Goal: Information Seeking & Learning: Learn about a topic

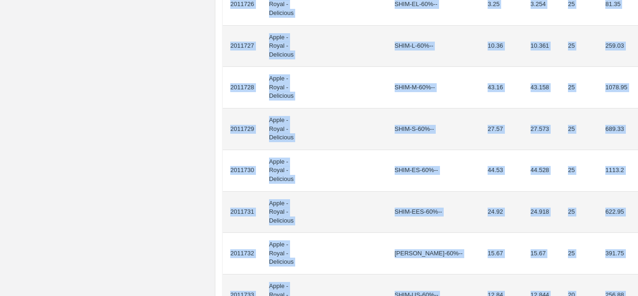
scroll to position [966, 0]
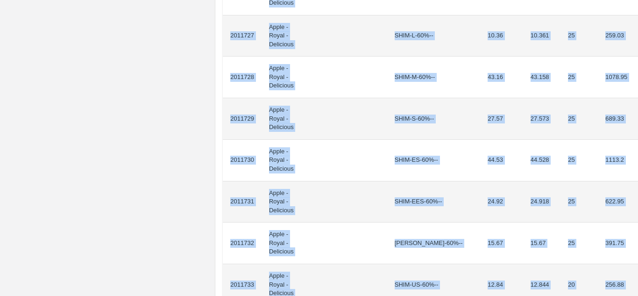
drag, startPoint x: 230, startPoint y: 166, endPoint x: 614, endPoint y: 86, distance: 392.1
copy tbody "2011707 Apple - Royal - Delicious SHIM-EEL-80%++ 1.89 1.885 20 37.7 2011708 App…"
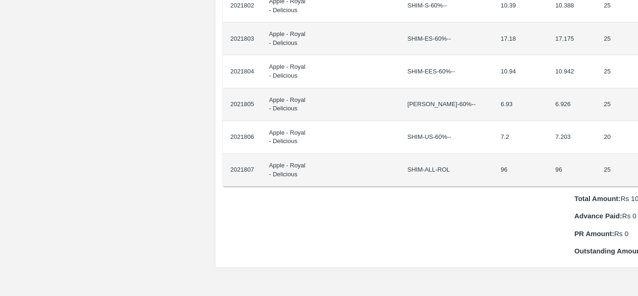
scroll to position [851, 20]
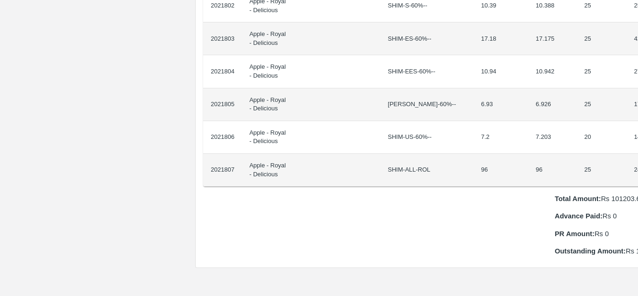
drag, startPoint x: 230, startPoint y: 156, endPoint x: 638, endPoint y: 167, distance: 407.9
click at [638, 167] on div "Supply Chain Purchase Order - 175591 Payment Requests Edit View Logs View Trace…" at bounding box center [319, 148] width 638 height 296
copy thead "ID Product Brand/[PERSON_NAME] Expected Weight (Kgs) Actual Weight (Kgs) Agreed…"
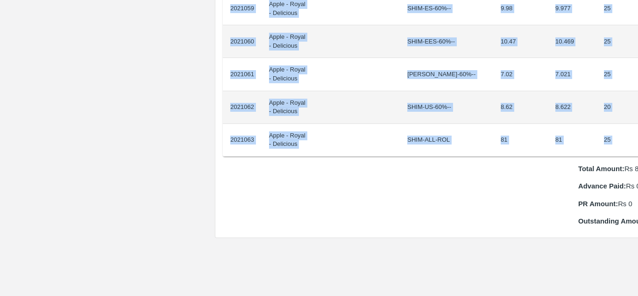
scroll to position [848, 20]
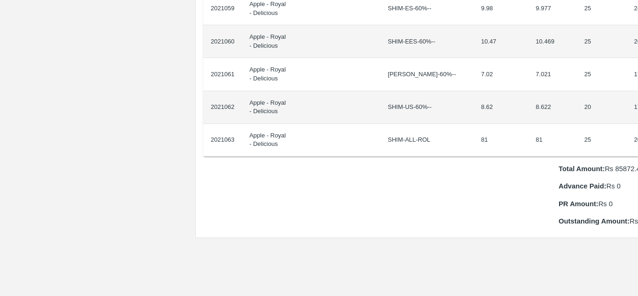
drag, startPoint x: 228, startPoint y: 157, endPoint x: 638, endPoint y: 129, distance: 410.6
click at [638, 129] on div "Supply Chain Purchase Order - 175561 Payment Requests Edit View Logs View Trace…" at bounding box center [319, 148] width 638 height 296
copy thead "ID Product Brand/[PERSON_NAME] Expected Weight (Kgs) Actual Weight (Kgs) Agreed…"
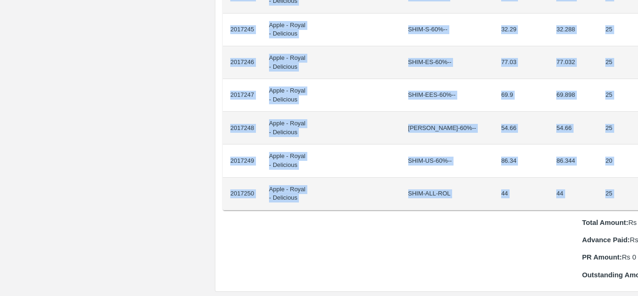
scroll to position [761, 20]
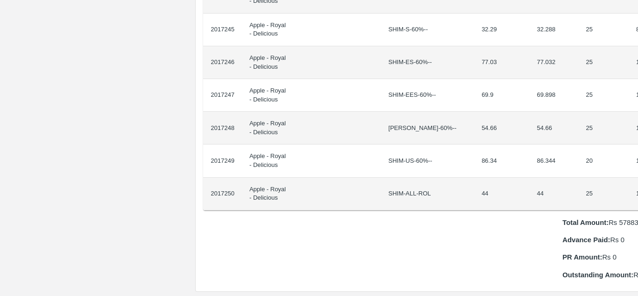
drag, startPoint x: 229, startPoint y: 158, endPoint x: 638, endPoint y: 182, distance: 409.0
click at [638, 182] on div "Supply Chain Purchase Order - 175369 Payment Requests Edit View Logs View Trace…" at bounding box center [319, 148] width 638 height 296
copy thead "ID Product Brand/[PERSON_NAME] Expected Weight (Kgs) Actual Weight (Kgs) Agreed…"
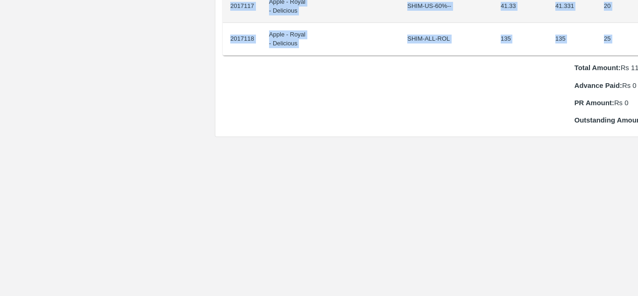
scroll to position [1014, 20]
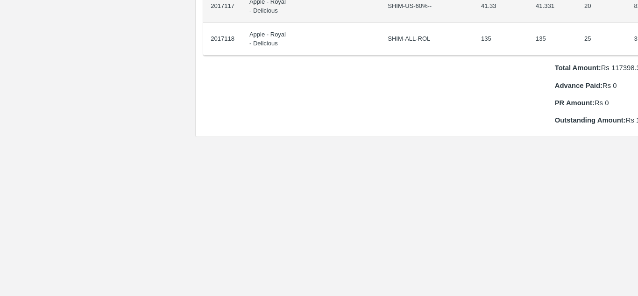
drag, startPoint x: 230, startPoint y: 157, endPoint x: 638, endPoint y: 37, distance: 425.1
click at [638, 37] on div "Supply Chain Purchase Order - 175365 Payment Requests Edit View Logs View Trace…" at bounding box center [319, 148] width 638 height 296
copy thead "ID Product Brand/[PERSON_NAME] Expected Weight (Kgs) Actual Weight (Kgs) Agreed…"
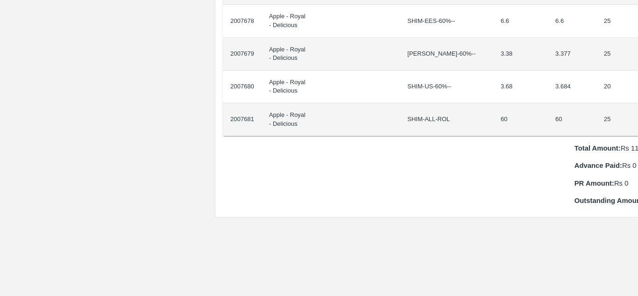
scroll to position [901, 20]
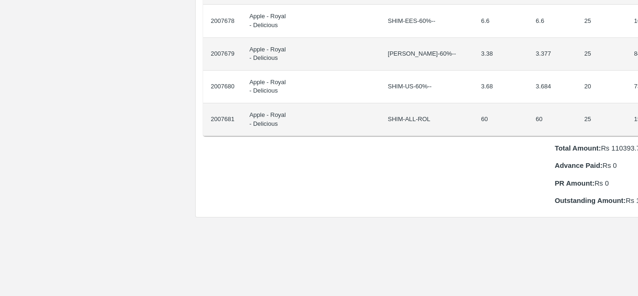
drag, startPoint x: 228, startPoint y: 156, endPoint x: 638, endPoint y: 107, distance: 412.2
click at [638, 107] on div "Supply Chain Purchase Order - 174917 Payment Requests Edit View Logs View Trace…" at bounding box center [319, 148] width 638 height 296
copy thead "ID Product Brand/[PERSON_NAME] Expected Weight (Kgs) Actual Weight (Kgs) Agreed…"
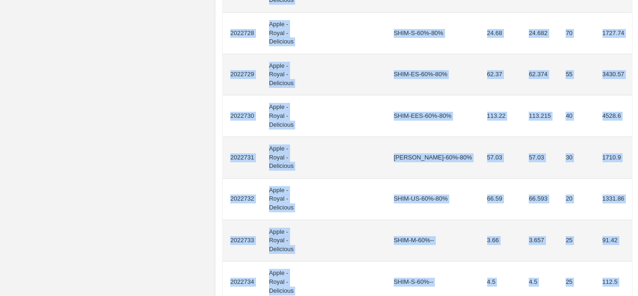
scroll to position [745, 0]
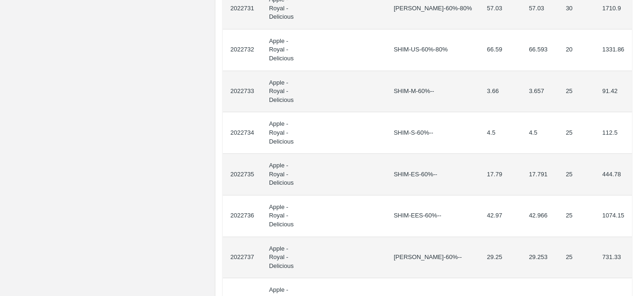
drag, startPoint x: 230, startPoint y: 167, endPoint x: 638, endPoint y: 146, distance: 407.9
click at [638, 146] on div "Supply Chain Purchase Order - 175620 Payment Requests Edit View Logs View Trace…" at bounding box center [319, 148] width 638 height 296
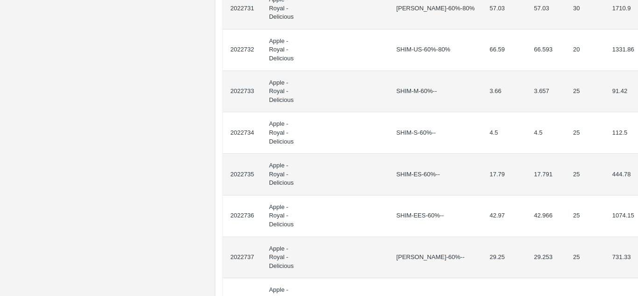
copy thead "ID Product Brand/[PERSON_NAME] Expected Weight (Kgs) Actual Weight (Kgs) Agreed…"
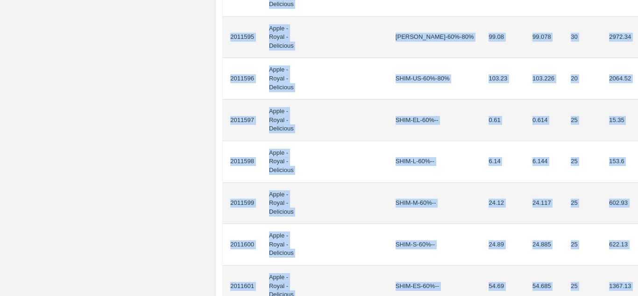
scroll to position [800, 0]
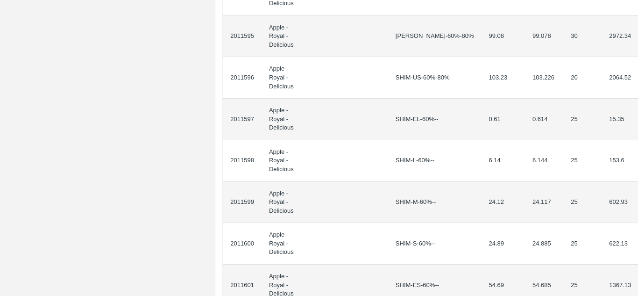
drag, startPoint x: 230, startPoint y: 168, endPoint x: 638, endPoint y: 220, distance: 411.0
click at [638, 220] on div "Supply Chain Purchase Order - 175072 Payment Requests Edit View Logs View Trace…" at bounding box center [319, 148] width 638 height 296
copy thead "ID Product Brand/[PERSON_NAME] Expected Weight (Kgs) Actual Weight (Kgs) Agreed…"
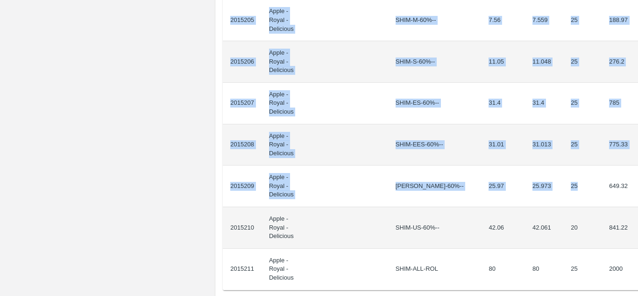
scroll to position [834, 0]
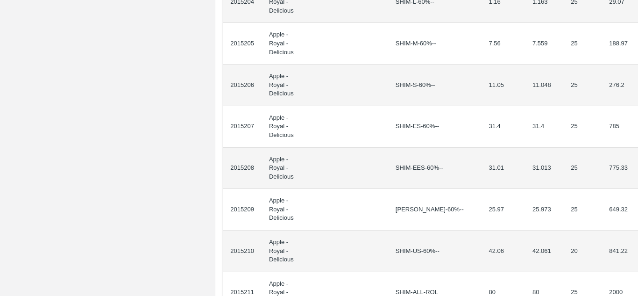
drag, startPoint x: 230, startPoint y: 166, endPoint x: 633, endPoint y: 89, distance: 410.4
copy thead "ID Product Brand/[PERSON_NAME] Expected Weight (Kgs) Actual Weight (Kgs) Agreed…"
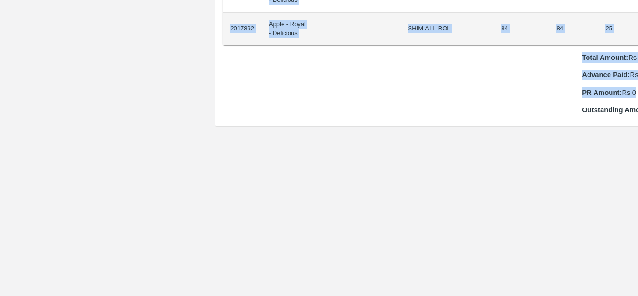
scroll to position [992, 20]
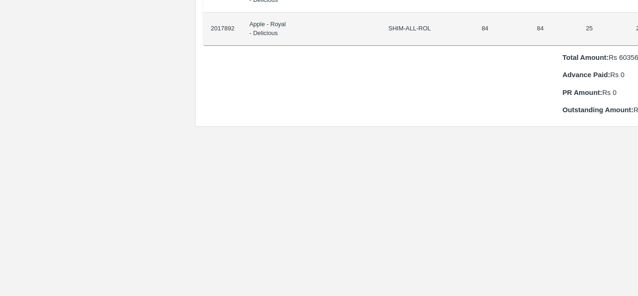
drag, startPoint x: 229, startPoint y: 157, endPoint x: 638, endPoint y: 13, distance: 432.9
click at [638, 13] on div "Supply Chain Purchase Order - 175391 Payment Requests Edit View Logs View Trace…" at bounding box center [319, 148] width 638 height 296
copy thead "ID Product Brand/[PERSON_NAME] Expected Weight (Kgs) Actual Weight (Kgs) Agreed…"
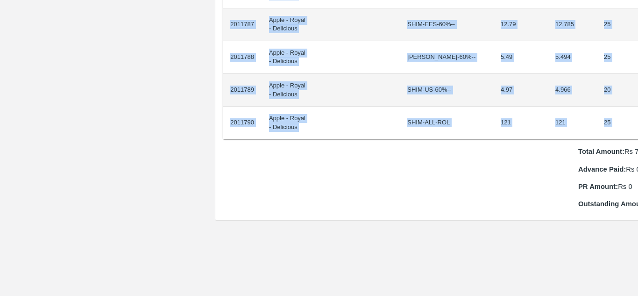
scroll to position [930, 19]
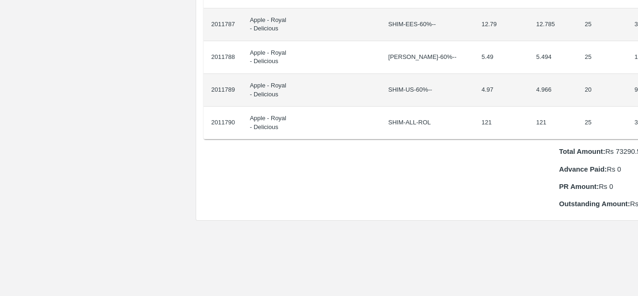
drag, startPoint x: 230, startPoint y: 157, endPoint x: 638, endPoint y: 109, distance: 410.2
click at [638, 109] on div "Supply Chain Purchase Order - 175075 Payment Requests Edit View Logs View Trace…" at bounding box center [319, 148] width 638 height 296
copy thead "ID Product Brand/[PERSON_NAME] Expected Weight (Kgs) Actual Weight (Kgs) Agreed…"
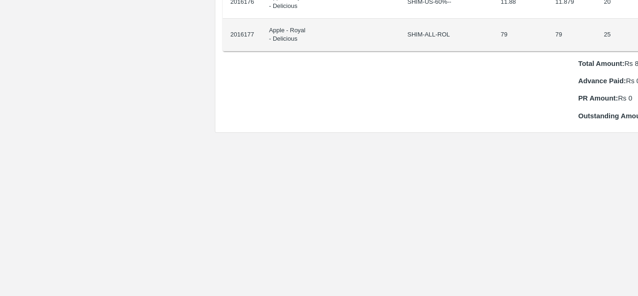
scroll to position [920, 20]
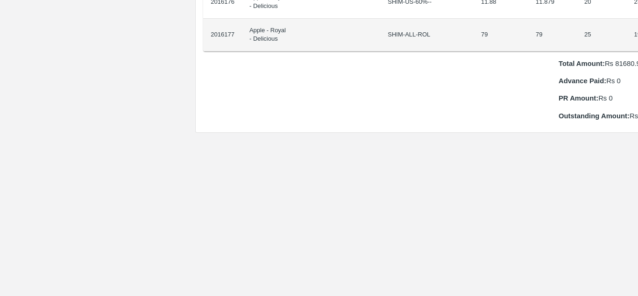
drag, startPoint x: 229, startPoint y: 157, endPoint x: 638, endPoint y: 14, distance: 432.7
click at [638, 14] on div "Supply Chain Purchase Order - 175324 Payment Requests Edit View Logs View Trace…" at bounding box center [319, 148] width 638 height 296
copy thead "ID Product Brand/[PERSON_NAME] Expected Weight (Kgs) Actual Weight (Kgs) Agreed…"
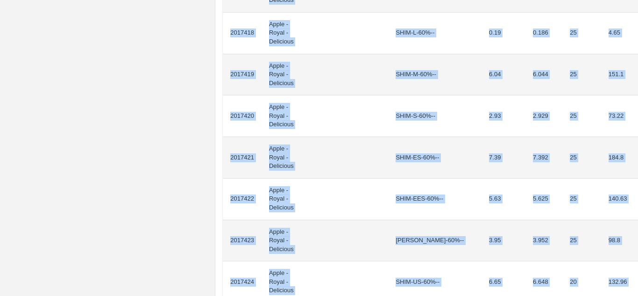
scroll to position [955, 0]
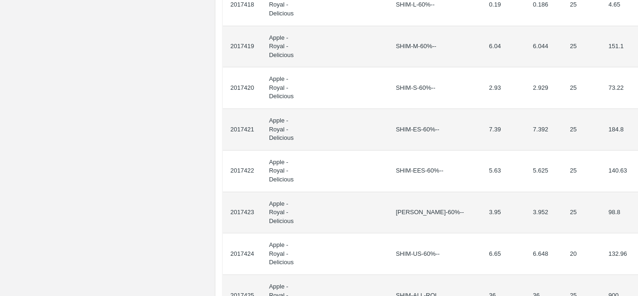
drag, startPoint x: 229, startPoint y: 167, endPoint x: 628, endPoint y: 63, distance: 412.0
copy thead "ID Product Brand/[PERSON_NAME] Expected Weight (Kgs) Actual Weight (Kgs) Agreed…"
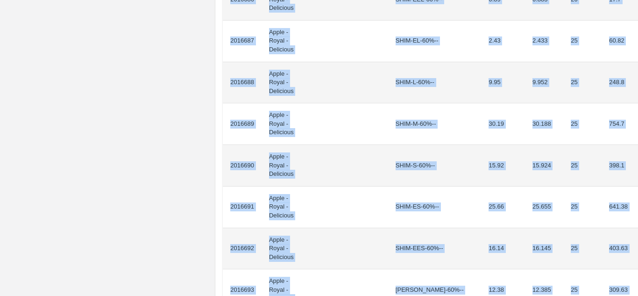
scroll to position [937, 0]
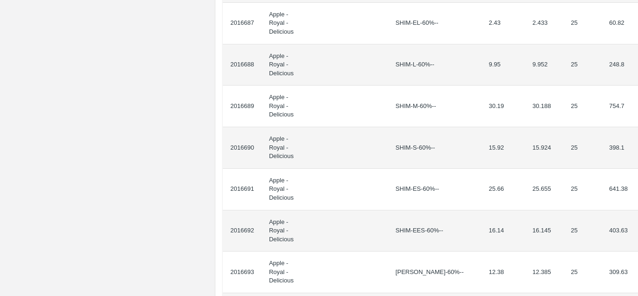
drag, startPoint x: 229, startPoint y: 165, endPoint x: 636, endPoint y: 106, distance: 411.2
click at [636, 106] on div "Supply Chain Purchase Order - 175349 Payment Requests Edit View Logs View Trace…" at bounding box center [319, 148] width 638 height 296
copy thead "ID Product Brand/[PERSON_NAME] Expected Weight (Kgs) Actual Weight (Kgs) Agreed…"
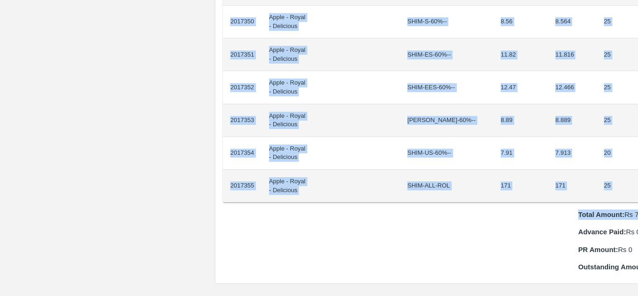
scroll to position [835, 20]
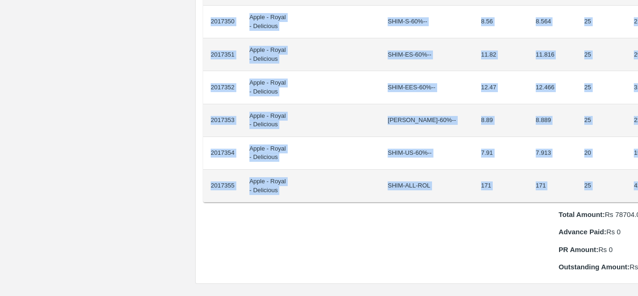
drag, startPoint x: 229, startPoint y: 156, endPoint x: 611, endPoint y: 176, distance: 381.7
copy tbody "2017329 Apple - Royal - Delicious SHIM-EEL-80%++ 10.3 10.297 20 205.94 2017330 …"
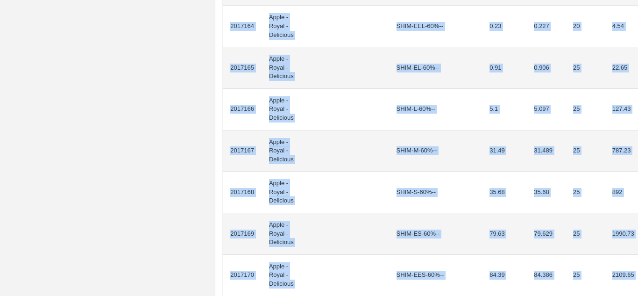
scroll to position [912, 0]
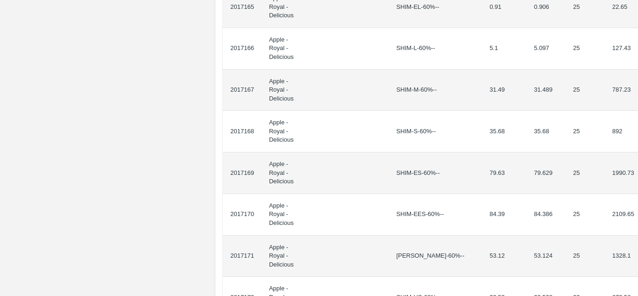
drag, startPoint x: 230, startPoint y: 166, endPoint x: 628, endPoint y: 107, distance: 402.4
copy thead "ID Product Brand/Marka SKU Expected Weight (Kgs) Actual Weight (Kgs) Agreed Val…"
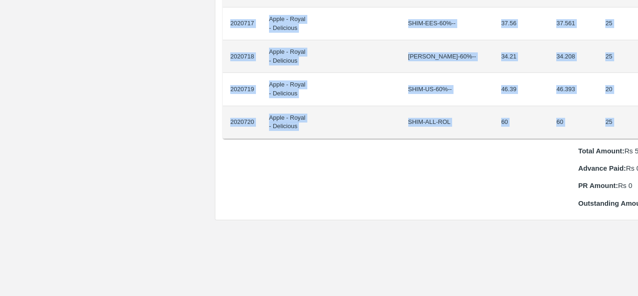
scroll to position [833, 19]
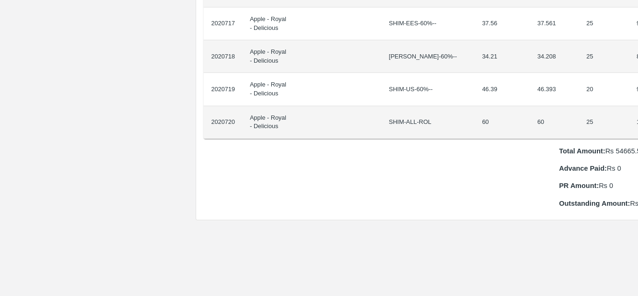
drag, startPoint x: 230, startPoint y: 156, endPoint x: 638, endPoint y: 107, distance: 410.3
click at [638, 107] on div "Supply Chain Purchase Order - 175550 Payment Requests Edit View Logs View Trace…" at bounding box center [319, 148] width 638 height 296
copy thead "ID Product Brand/[PERSON_NAME] Expected Weight (Kgs) Actual Weight (Kgs) Agreed…"
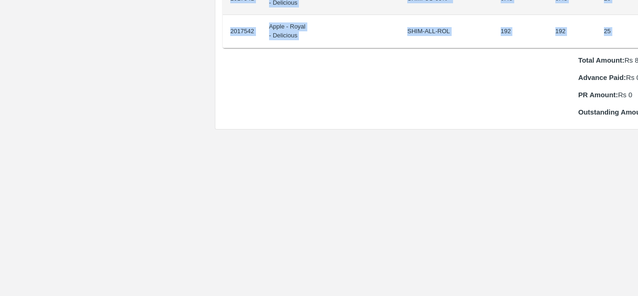
scroll to position [891, 20]
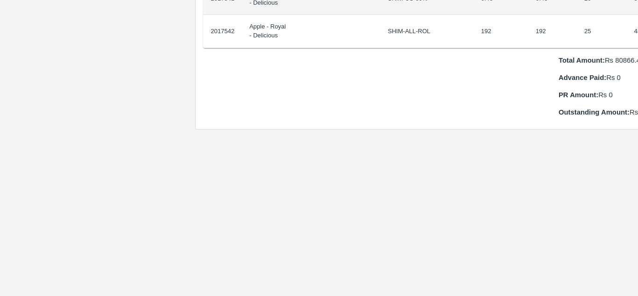
drag, startPoint x: 230, startPoint y: 157, endPoint x: 638, endPoint y: 26, distance: 428.0
click at [638, 26] on div "Supply Chain Purchase Order - 175378 Payment Requests Edit View Logs View Trace…" at bounding box center [319, 148] width 638 height 296
copy thead "ID Product Brand/[PERSON_NAME] Expected Weight (Kgs) Actual Weight (Kgs) Agreed…"
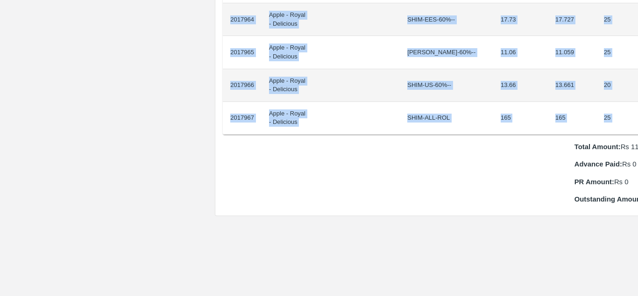
scroll to position [870, 20]
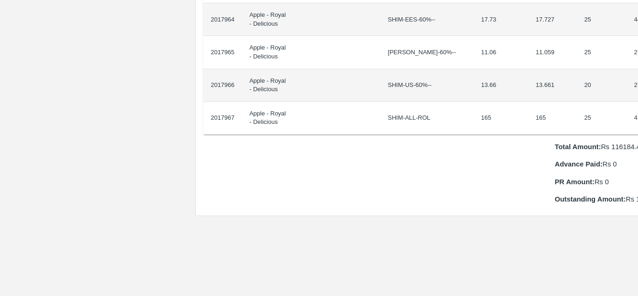
drag, startPoint x: 231, startPoint y: 158, endPoint x: 638, endPoint y: 107, distance: 410.0
click at [638, 107] on div "Supply Chain Purchase Order - 175393 Payment Requests Edit View Logs View Trace…" at bounding box center [319, 148] width 638 height 296
copy thead "ID Product Brand/Marka SKU Expected Weight (Kgs) Actual Weight (Kgs) Agreed Val…"
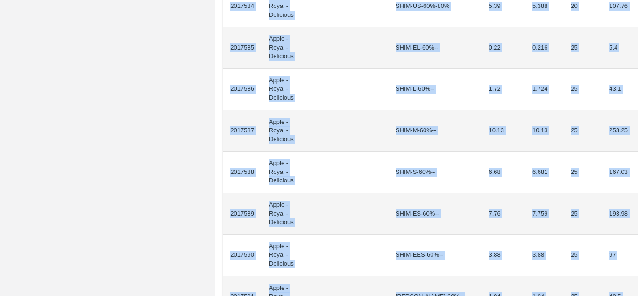
scroll to position [920, 0]
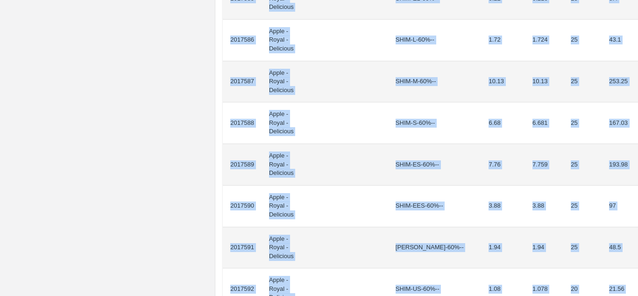
drag, startPoint x: 230, startPoint y: 167, endPoint x: 615, endPoint y: 102, distance: 390.7
copy tbody "2017567 Apple - Royal - Delicious SHIM-EEL-80%++ 7.11 7.112 20 142.24 2017568 A…"
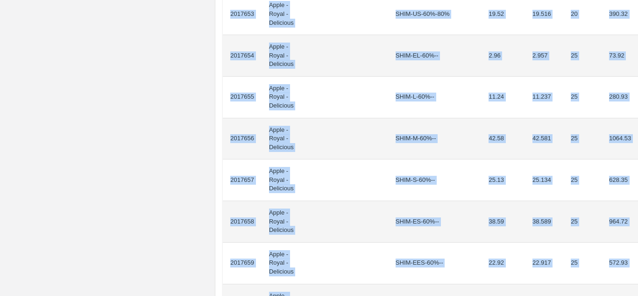
scroll to position [867, 0]
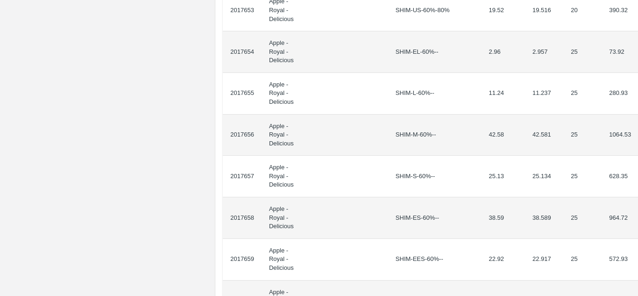
drag, startPoint x: 230, startPoint y: 169, endPoint x: 636, endPoint y: 151, distance: 406.3
copy thead "ID Product Brand/Marka SKU Expected Weight (Kgs) Actual Weight (Kgs) Agreed Val…"
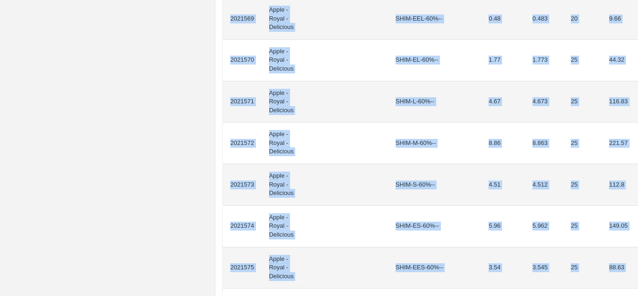
scroll to position [974, 0]
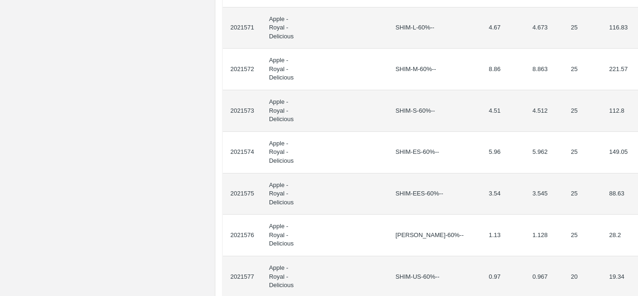
drag, startPoint x: 231, startPoint y: 167, endPoint x: 630, endPoint y: 83, distance: 407.6
copy thead "ID Product Brand/[PERSON_NAME] Expected Weight (Kgs) Actual Weight (Kgs) Agreed…"
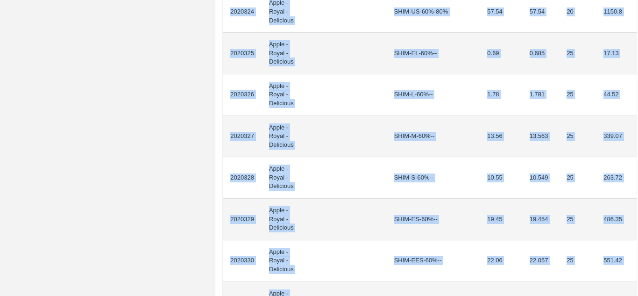
scroll to position [962, 0]
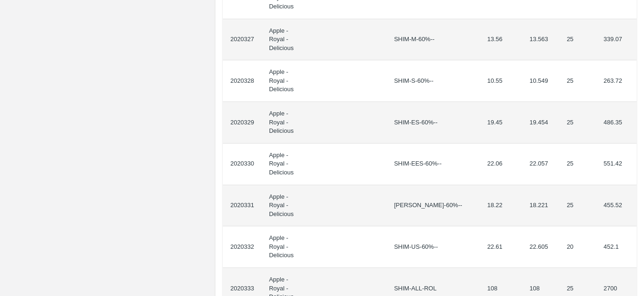
drag, startPoint x: 230, startPoint y: 168, endPoint x: 632, endPoint y: 55, distance: 417.2
copy thead "ID Product Brand/[PERSON_NAME] Expected Weight (Kgs) Actual Weight (Kgs) Agreed…"
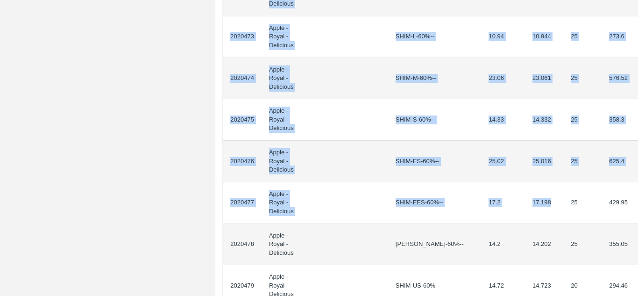
scroll to position [908, 0]
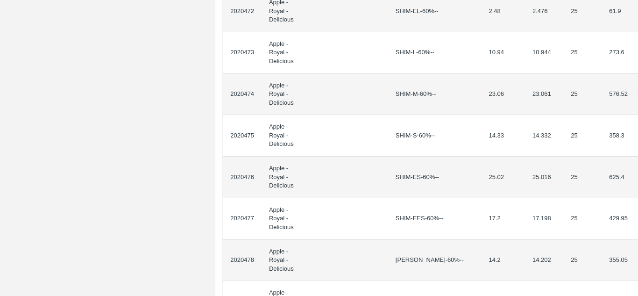
drag, startPoint x: 230, startPoint y: 167, endPoint x: 636, endPoint y: 110, distance: 409.9
copy thead "ID Product Brand/[PERSON_NAME] Expected Weight (Kgs) Actual Weight (Kgs) Agreed…"
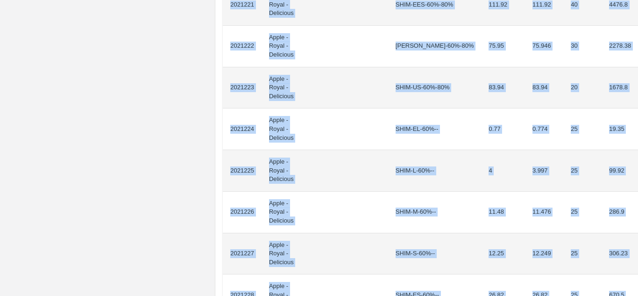
scroll to position [797, 0]
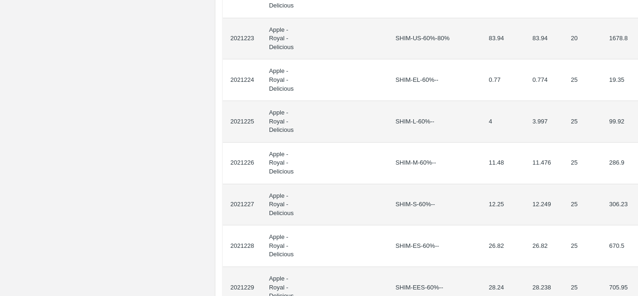
drag, startPoint x: 231, startPoint y: 166, endPoint x: 633, endPoint y: 193, distance: 403.1
copy thead "ID Product Brand/[PERSON_NAME] Expected Weight (Kgs) Actual Weight (Kgs) Agreed…"
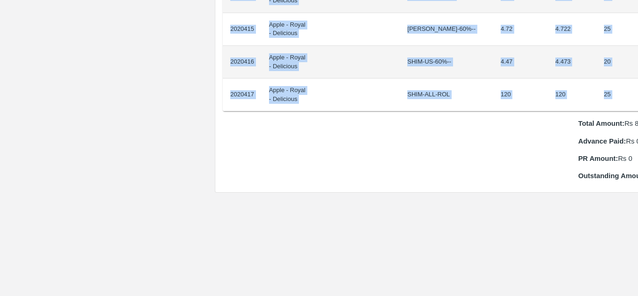
scroll to position [959, 20]
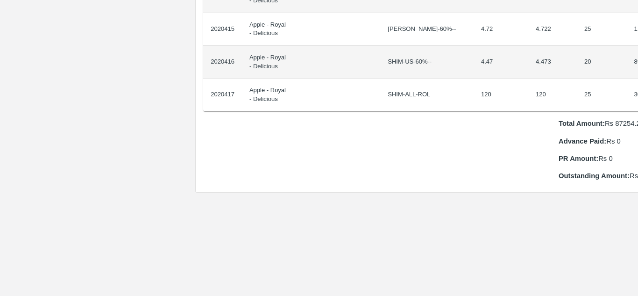
drag, startPoint x: 230, startPoint y: 158, endPoint x: 638, endPoint y: 82, distance: 414.3
click at [638, 82] on div "Supply Chain Purchase Order - 175529 Payment Requests Edit View Logs View Trace…" at bounding box center [319, 148] width 638 height 296
copy thead "ID Product Brand/[PERSON_NAME] Expected Weight (Kgs) Actual Weight (Kgs) Agreed…"
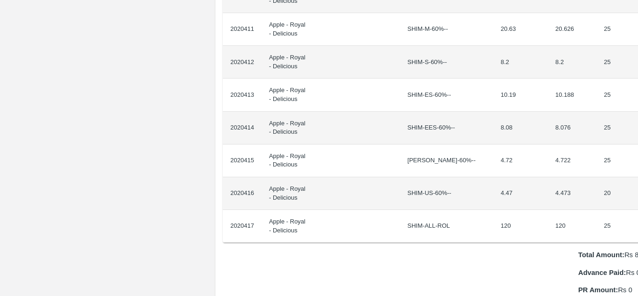
scroll to position [830, 0]
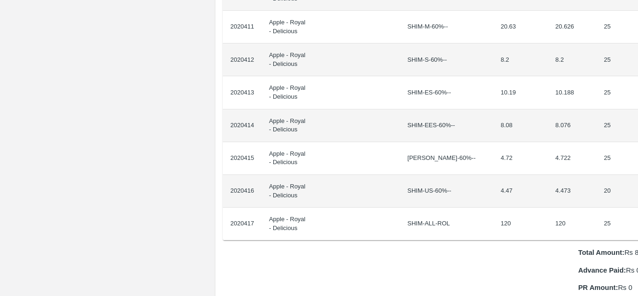
copy thead "ID Product Brand/[PERSON_NAME] Expected Weight (Kgs) Actual Weight (Kgs) Agreed…"
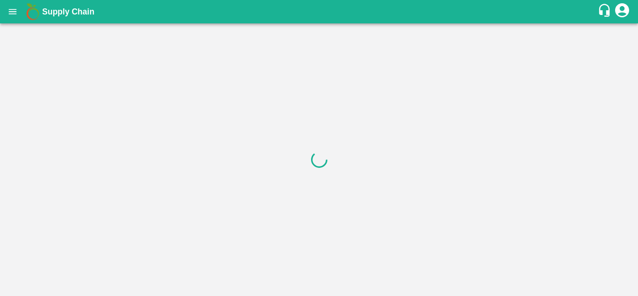
drag, startPoint x: 229, startPoint y: 156, endPoint x: 361, endPoint y: 257, distance: 166.1
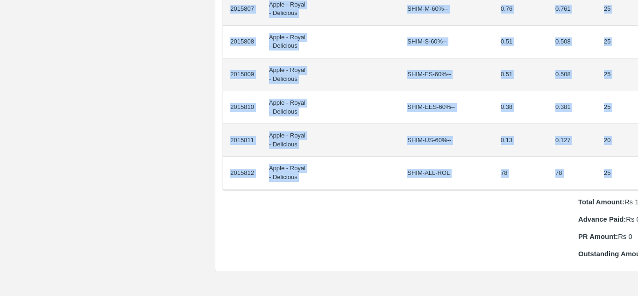
scroll to position [749, 20]
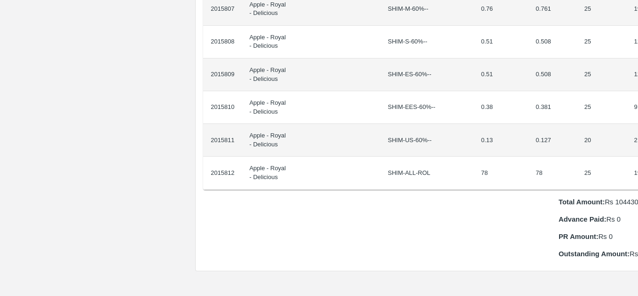
drag, startPoint x: 230, startPoint y: 154, endPoint x: 638, endPoint y: 165, distance: 407.5
click at [638, 165] on div "Supply Chain Purchase Order - 175308 Payment Requests Edit View Logs View Trace…" at bounding box center [319, 148] width 638 height 296
copy thead "ID Product Brand/[PERSON_NAME] Expected Weight (Kgs) Actual Weight (Kgs) Agreed…"
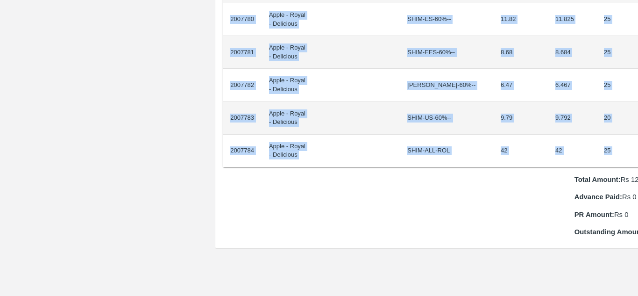
scroll to position [837, 20]
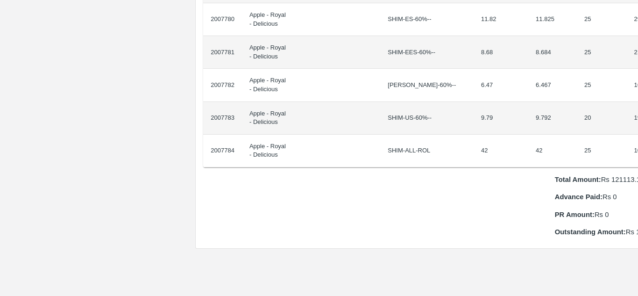
drag, startPoint x: 230, startPoint y: 158, endPoint x: 636, endPoint y: 148, distance: 406.5
click at [636, 148] on div "Supply Chain Purchase Order - 174922 Payment Requests Edit View Logs View Trace…" at bounding box center [319, 148] width 638 height 296
copy thead "ID Product Brand/[PERSON_NAME] Expected Weight (Kgs) Actual Weight (Kgs) Agreed…"
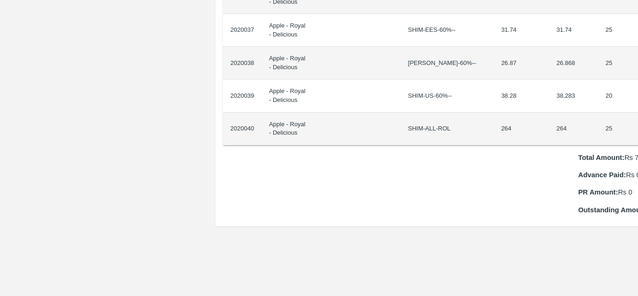
scroll to position [826, 20]
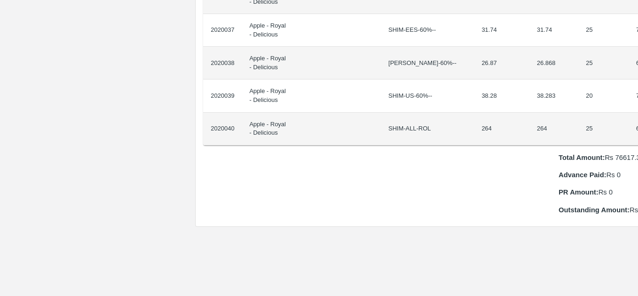
drag, startPoint x: 230, startPoint y: 159, endPoint x: 638, endPoint y: 120, distance: 409.2
click at [638, 120] on div "Supply Chain Purchase Order - 175516 Payment Requests Edit View Logs View Trace…" at bounding box center [319, 148] width 638 height 296
copy thead "ID Product Brand/[PERSON_NAME] Expected Weight (Kgs) Actual Weight (Kgs) Agreed…"
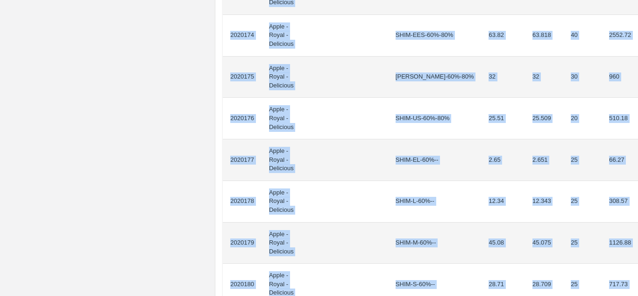
scroll to position [760, 0]
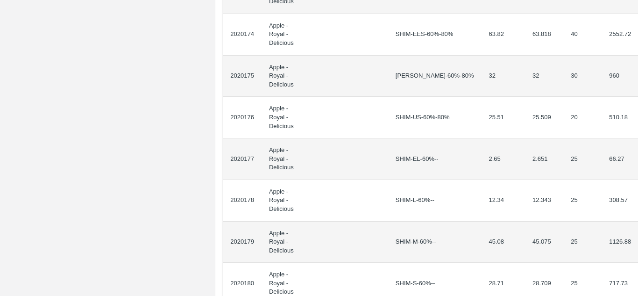
drag, startPoint x: 230, startPoint y: 166, endPoint x: 626, endPoint y: 263, distance: 408.4
copy thead "ID Product Brand/[PERSON_NAME] Expected Weight (Kgs) Actual Weight (Kgs) Agreed…"
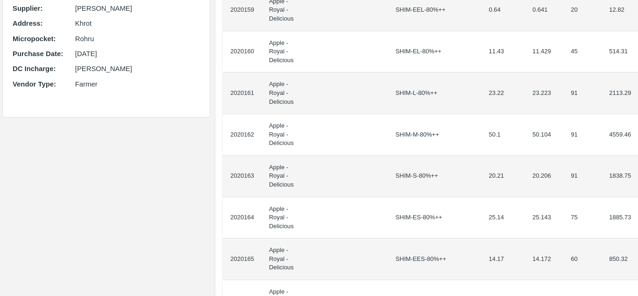
scroll to position [168, 0]
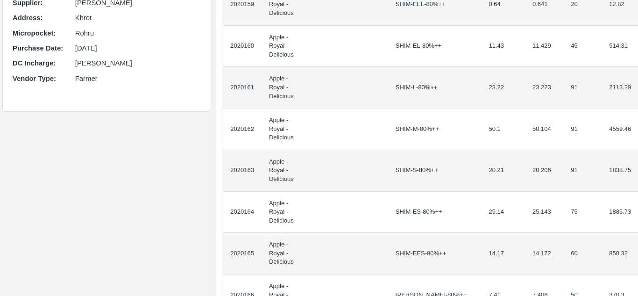
copy thead "ID Product Brand/[PERSON_NAME] Expected Weight (Kgs) Actual Weight (Kgs) Agreed…"
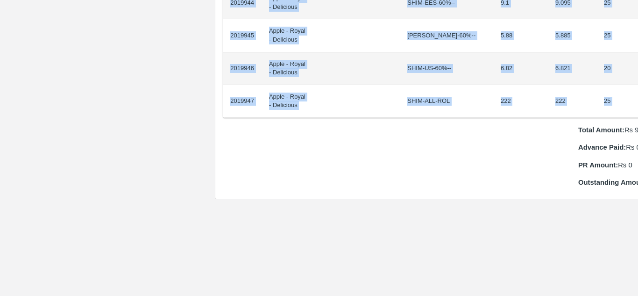
scroll to position [887, 20]
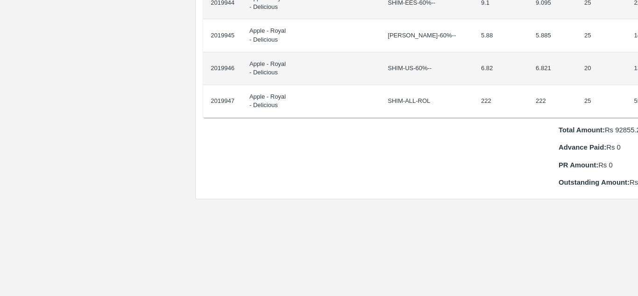
drag, startPoint x: 229, startPoint y: 157, endPoint x: 638, endPoint y: 96, distance: 412.8
click at [638, 96] on div "Supply Chain Purchase Order - 175510 Payment Requests Edit View Logs View Trace…" at bounding box center [319, 148] width 638 height 296
copy thead "ID Product Brand/[PERSON_NAME] Expected Weight (Kgs) Actual Weight (Kgs) Agreed…"
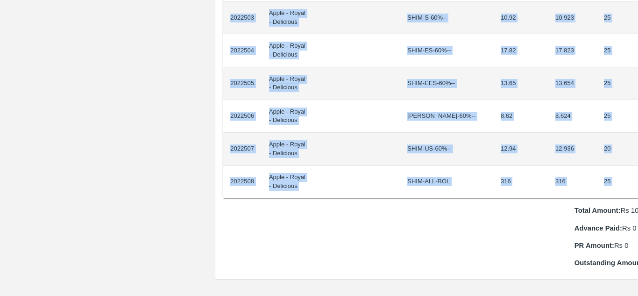
scroll to position [872, 20]
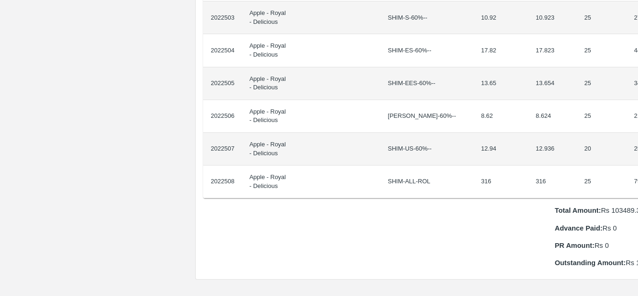
drag, startPoint x: 228, startPoint y: 157, endPoint x: 636, endPoint y: 180, distance: 408.5
click at [636, 180] on div "Supply Chain Purchase Order - 175612 Payment Requests Edit View Logs View Trace…" at bounding box center [319, 148] width 638 height 296
copy thead "ID Product Brand/[PERSON_NAME] Expected Weight (Kgs) Actual Weight (Kgs) Agreed…"
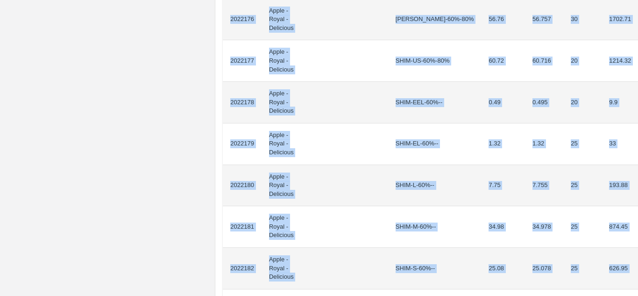
scroll to position [835, 0]
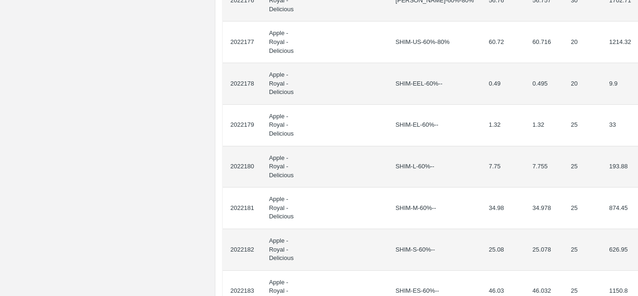
drag, startPoint x: 229, startPoint y: 169, endPoint x: 638, endPoint y: 229, distance: 413.1
click at [638, 229] on div "Supply Chain Purchase Order - 175601 Payment Requests Edit View Logs View Trace…" at bounding box center [319, 148] width 638 height 296
copy thead "ID Product Brand/[PERSON_NAME] Expected Weight (Kgs) Actual Weight (Kgs) Agreed…"
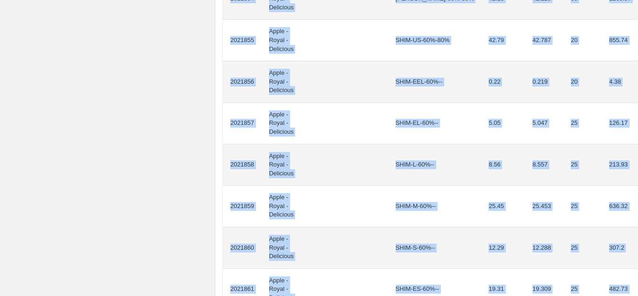
scroll to position [869, 0]
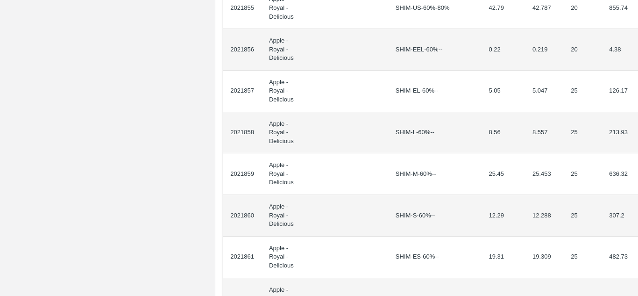
drag, startPoint x: 230, startPoint y: 167, endPoint x: 632, endPoint y: 175, distance: 402.3
copy thead "ID Product Brand/[PERSON_NAME] Expected Weight (Kgs) Actual Weight (Kgs) Agreed…"
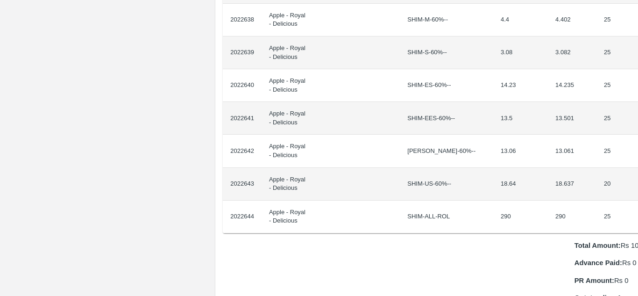
scroll to position [771, 20]
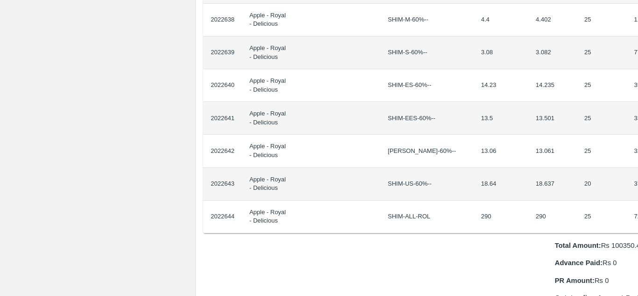
drag, startPoint x: 230, startPoint y: 158, endPoint x: 638, endPoint y: 208, distance: 410.8
click at [638, 208] on div "Supply Chain Purchase Order - 175617 Payment Requests Edit View Logs View Trace…" at bounding box center [319, 148] width 638 height 296
copy thead "ID Product Brand/[PERSON_NAME] Expected Weight (Kgs) Actual Weight (Kgs) Agreed…"
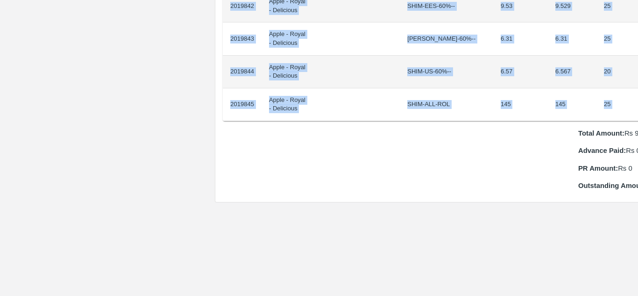
scroll to position [883, 20]
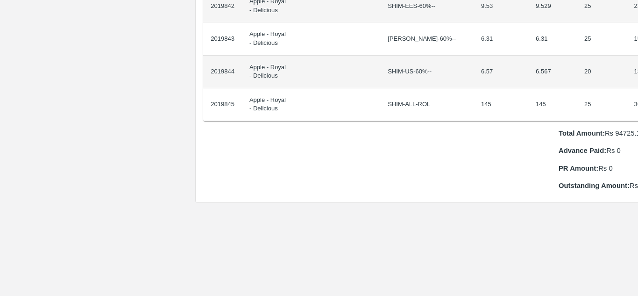
drag, startPoint x: 230, startPoint y: 156, endPoint x: 638, endPoint y: 100, distance: 411.1
click at [638, 100] on div "Supply Chain Purchase Order - 175507 Payment Requests Edit View Logs View Trace…" at bounding box center [319, 148] width 638 height 296
copy thead "ID Product Brand/[PERSON_NAME] Expected Weight (Kgs) Actual Weight (Kgs) Agreed…"
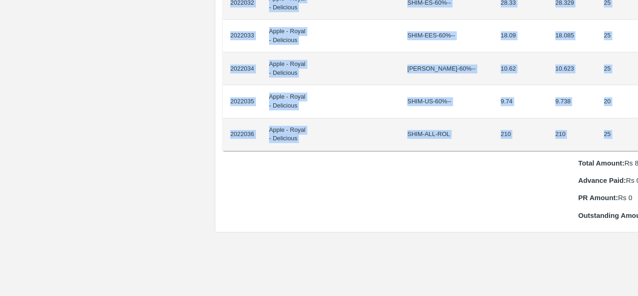
scroll to position [821, 20]
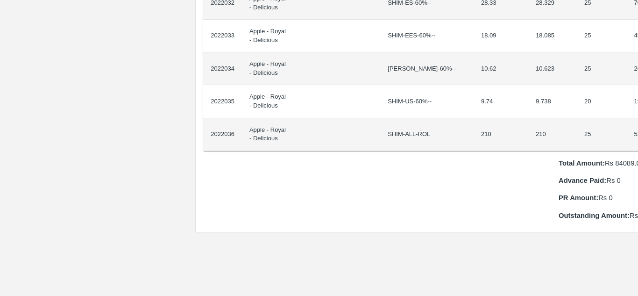
drag, startPoint x: 230, startPoint y: 157, endPoint x: 638, endPoint y: 123, distance: 409.2
click at [638, 123] on div "Supply Chain Purchase Order - 175597 Payment Requests Edit View Logs View Trace…" at bounding box center [319, 148] width 638 height 296
copy thead "ID Product Brand/[PERSON_NAME] Expected Weight (Kgs) Actual Weight (Kgs) Agreed…"
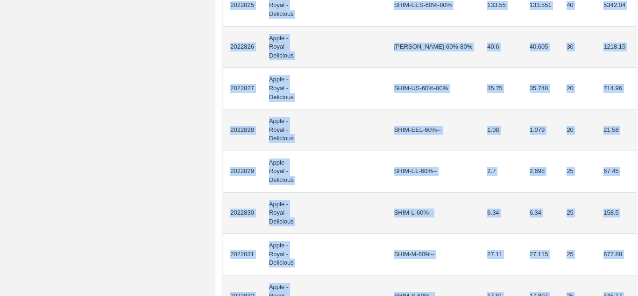
scroll to position [848, 0]
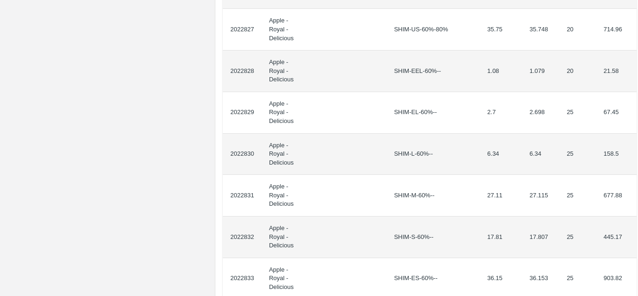
drag, startPoint x: 230, startPoint y: 166, endPoint x: 630, endPoint y: 199, distance: 401.2
copy thead "ID Product Brand/[PERSON_NAME] Expected Weight (Kgs) Actual Weight (Kgs) Agreed…"
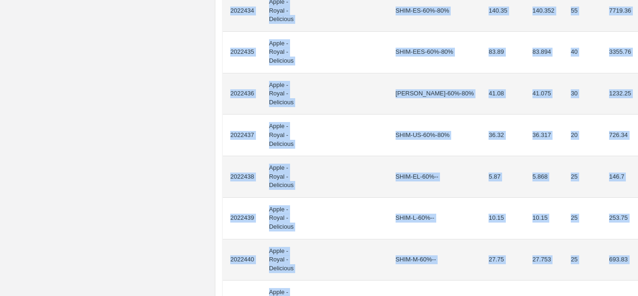
scroll to position [805, 0]
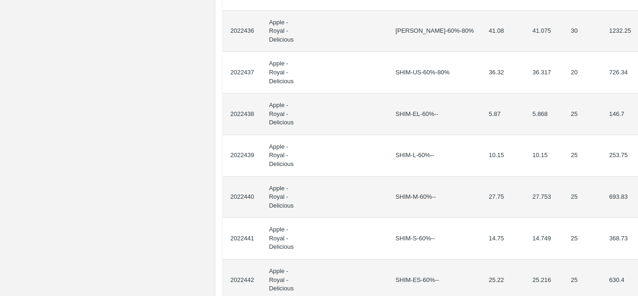
drag, startPoint x: 230, startPoint y: 166, endPoint x: 638, endPoint y: 222, distance: 411.7
click at [638, 222] on div "Supply Chain Purchase Order - 175610 Payment Requests Edit View Logs View Trace…" at bounding box center [319, 148] width 638 height 296
copy thead "ID Product Brand/[PERSON_NAME] Expected Weight (Kgs) Actual Weight (Kgs) Agreed…"
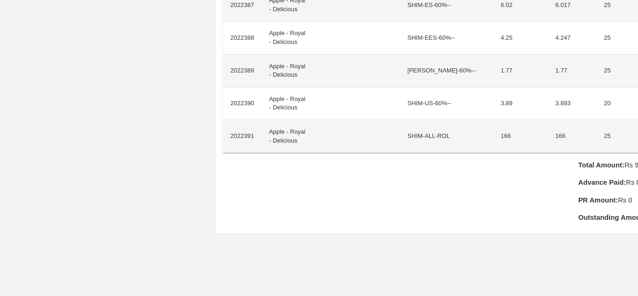
scroll to position [884, 20]
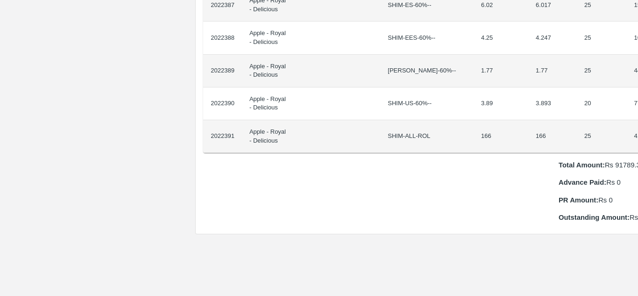
drag, startPoint x: 230, startPoint y: 157, endPoint x: 638, endPoint y: 129, distance: 408.3
click at [638, 129] on div "Supply Chain Purchase Order - 175609 Payment Requests Edit View Logs View Trace…" at bounding box center [319, 148] width 638 height 296
copy thead "ID Product Brand/Marka SKU Expected Weight (Kgs) Actual Weight (Kgs) Agreed Val…"
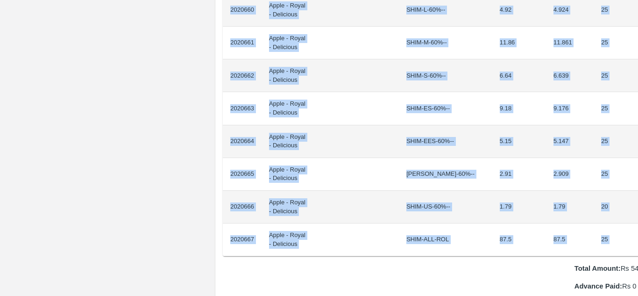
scroll to position [814, 16]
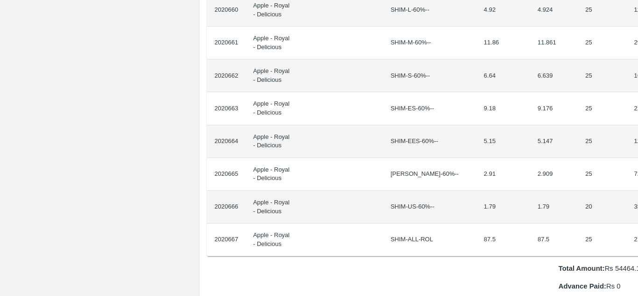
drag, startPoint x: 231, startPoint y: 157, endPoint x: 634, endPoint y: 235, distance: 410.1
copy thead "ID Product Brand/[PERSON_NAME] Expected Weight (Kgs) Actual Weight (Kgs) Agreed…"
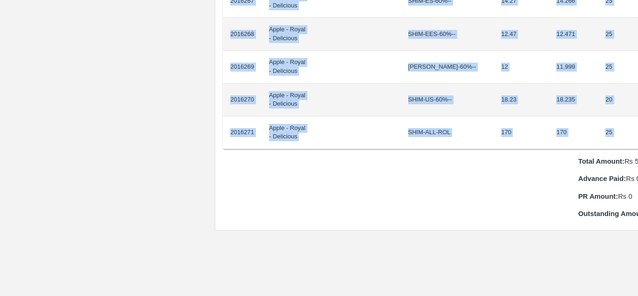
scroll to position [855, 19]
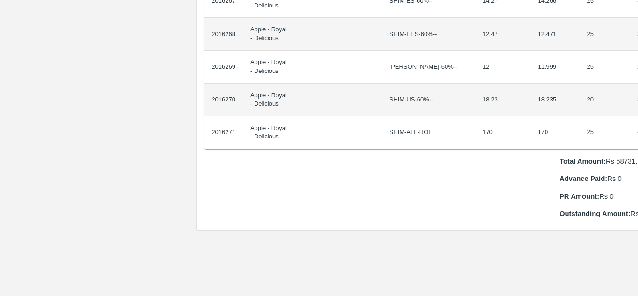
drag, startPoint x: 231, startPoint y: 157, endPoint x: 638, endPoint y: 109, distance: 409.7
click at [638, 109] on div "Supply Chain Purchase Order - 175329 Payment Requests Edit View Logs View Trace…" at bounding box center [319, 148] width 638 height 296
copy thead "ID Product Brand/[PERSON_NAME] Expected Weight (Kgs) Actual Weight (Kgs) Agreed…"
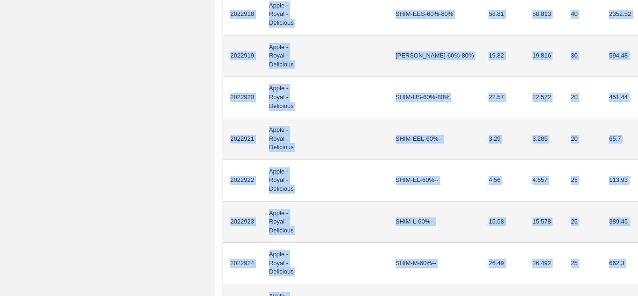
scroll to position [839, 0]
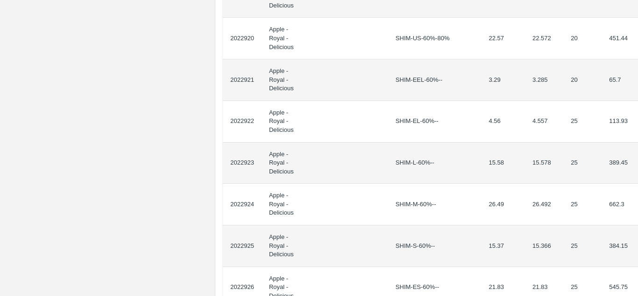
drag, startPoint x: 230, startPoint y: 166, endPoint x: 632, endPoint y: 222, distance: 405.2
copy thead "ID Product Brand/Marka SKU Expected Weight (Kgs) Actual Weight (Kgs) Agreed Val…"
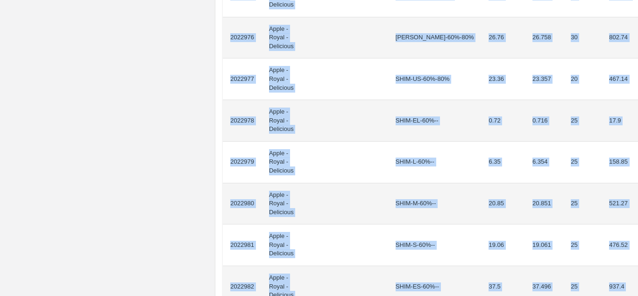
scroll to position [824, 0]
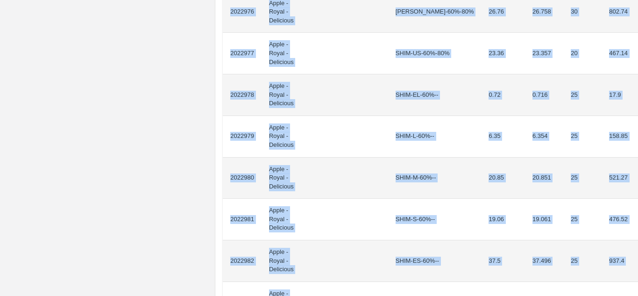
drag, startPoint x: 230, startPoint y: 169, endPoint x: 624, endPoint y: 200, distance: 395.5
copy tbody "2022960 Apple - Royal - Delicious SHIM-EEL-80%++ 2.95 2.954 20 59.08 2022961 Ap…"
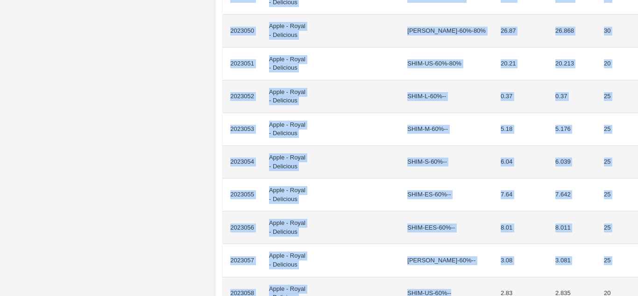
drag, startPoint x: 230, startPoint y: 157, endPoint x: 427, endPoint y: 299, distance: 242.8
click at [427, 295] on html "Supply Chain Purchase Order - 175628 Payment Requests Edit View Logs View Trace…" at bounding box center [319, 148] width 638 height 296
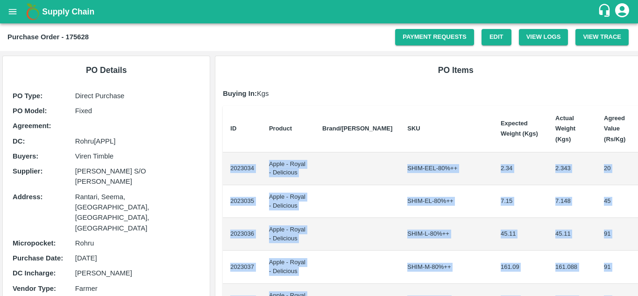
click at [228, 156] on td "2023034" at bounding box center [242, 168] width 39 height 33
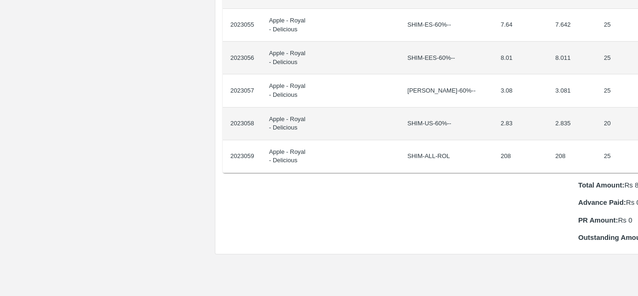
scroll to position [831, 20]
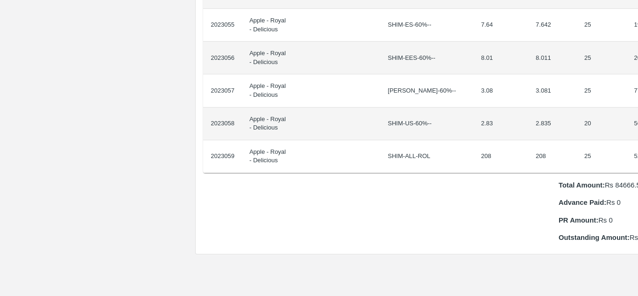
drag, startPoint x: 230, startPoint y: 156, endPoint x: 638, endPoint y: 144, distance: 408.0
click at [638, 144] on div "Supply Chain Purchase Order - 175628 Payment Requests Edit View Logs View Trace…" at bounding box center [319, 148] width 638 height 296
copy thead "ID Product Brand/[PERSON_NAME] Expected Weight (Kgs) Actual Weight (Kgs) Agreed…"
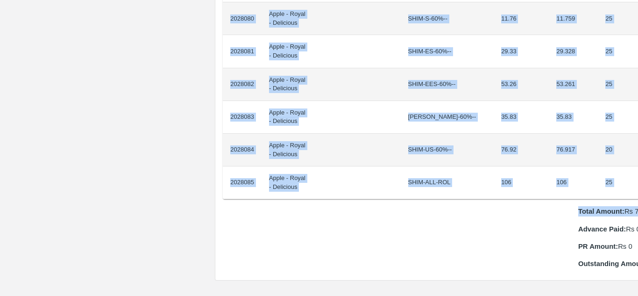
scroll to position [871, 20]
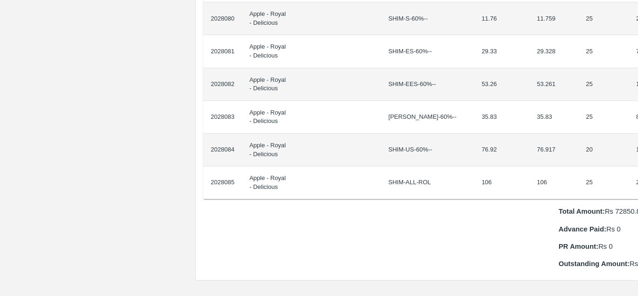
drag, startPoint x: 228, startPoint y: 156, endPoint x: 638, endPoint y: 175, distance: 409.6
click at [638, 175] on div "Supply Chain Purchase Order - 175895 Payment Requests Edit View Logs View Trace…" at bounding box center [319, 148] width 638 height 296
copy thead "ID Product Brand/[PERSON_NAME] Expected Weight (Kgs) Actual Weight (Kgs) Agreed…"
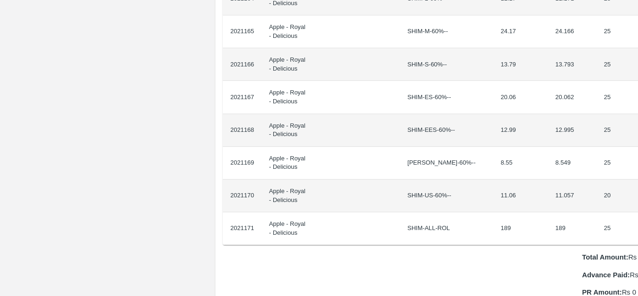
scroll to position [825, 20]
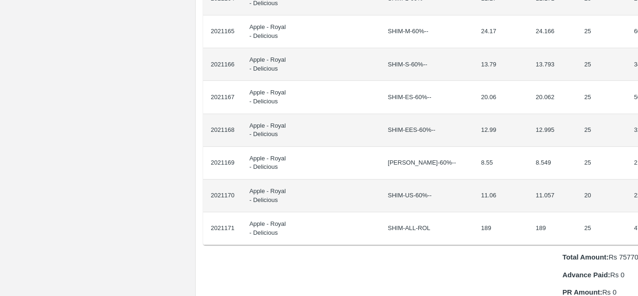
drag, startPoint x: 231, startPoint y: 157, endPoint x: 638, endPoint y: 213, distance: 410.7
click at [638, 213] on div "Supply Chain Purchase Order - 175565 Payment Requests Edit View Logs View Trace…" at bounding box center [319, 148] width 638 height 296
copy thead "ID Product Brand/[PERSON_NAME] Expected Weight (Kgs) Actual Weight (Kgs) Agreed…"
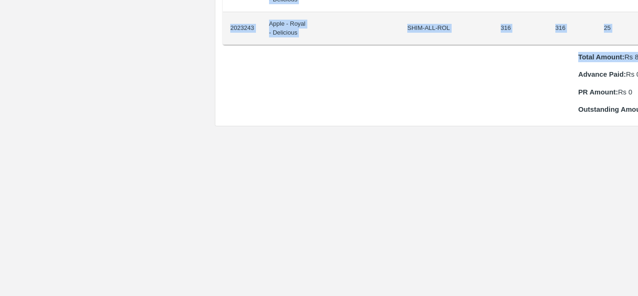
scroll to position [992, 20]
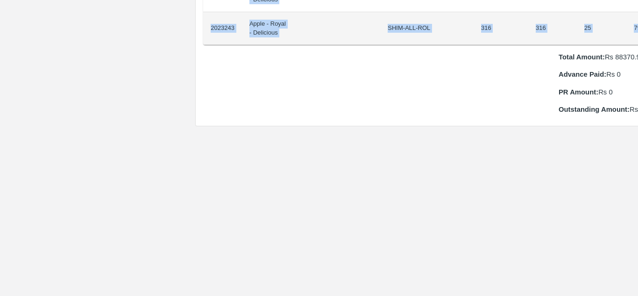
drag, startPoint x: 230, startPoint y: 156, endPoint x: 625, endPoint y: 19, distance: 418.7
copy tbody "2023217 Apple - Royal - Delicious SHIM-EEL-80%++ 12.29 12.288 20 245.76 2023218…"
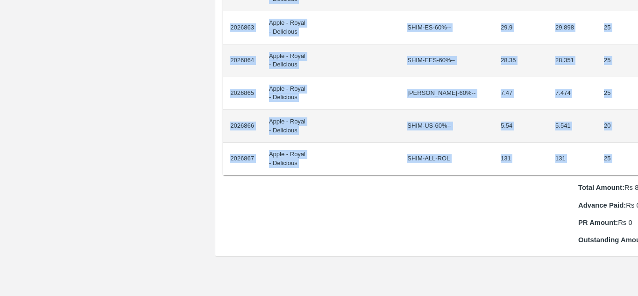
scroll to position [895, 20]
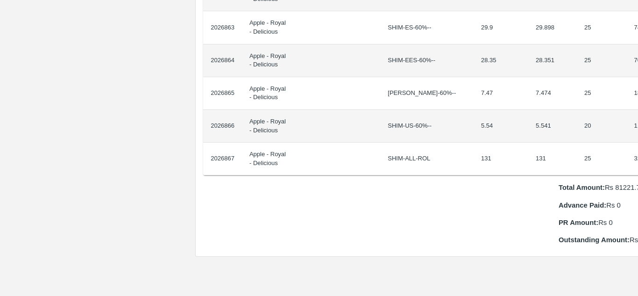
drag, startPoint x: 231, startPoint y: 160, endPoint x: 638, endPoint y: 153, distance: 406.9
click at [638, 153] on div "Supply Chain Purchase Order - 175838 Payment Requests Edit View Logs View Trace…" at bounding box center [319, 148] width 638 height 296
copy thead "ID Product Brand/[PERSON_NAME] Expected Weight (Kgs) Actual Weight (Kgs) Agreed…"
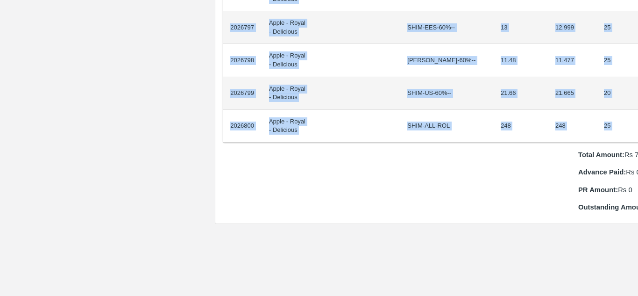
scroll to position [862, 20]
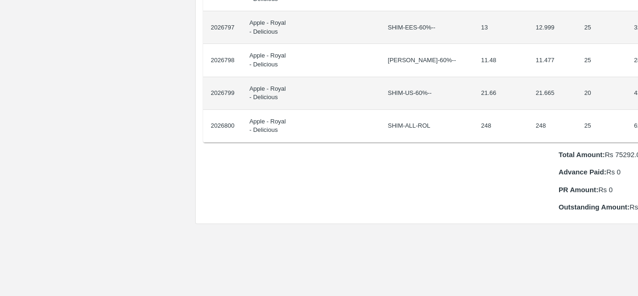
drag, startPoint x: 229, startPoint y: 166, endPoint x: 638, endPoint y: 111, distance: 412.0
click at [638, 111] on div "Supply Chain Purchase Order - 175836 Payment Requests Edit View Logs View Trace…" at bounding box center [319, 148] width 638 height 296
copy thead "ID Product Brand/[PERSON_NAME] Expected Weight (Kgs) Actual Weight (Kgs) Agreed…"
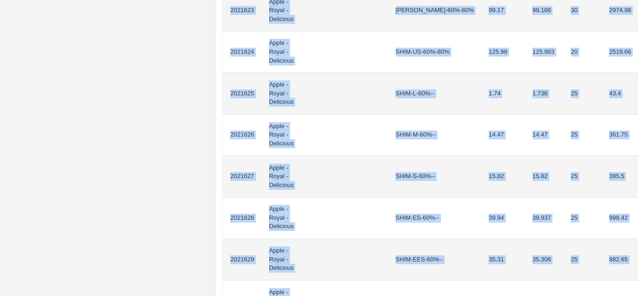
scroll to position [832, 0]
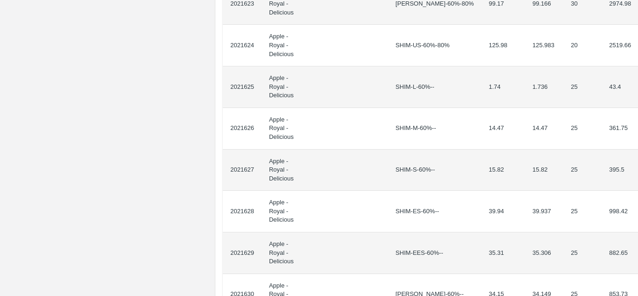
drag, startPoint x: 231, startPoint y: 168, endPoint x: 638, endPoint y: 151, distance: 407.2
click at [638, 151] on div "Supply Chain Purchase Order - 175585 Payment Requests Edit View Logs View Trace…" at bounding box center [319, 148] width 638 height 296
copy thead "ID Product Brand/[PERSON_NAME] Expected Weight (Kgs) Actual Weight (Kgs) Agreed…"
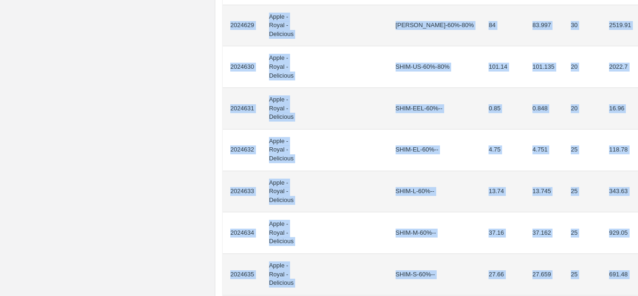
scroll to position [831, 0]
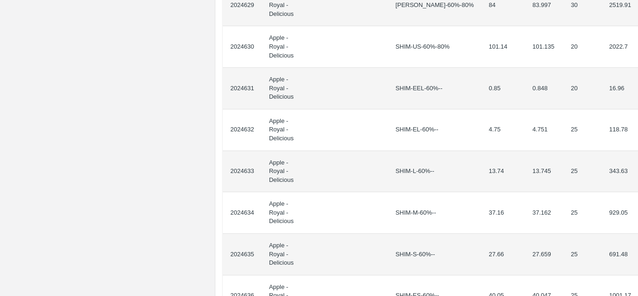
drag, startPoint x: 231, startPoint y: 167, endPoint x: 638, endPoint y: 221, distance: 410.5
click at [638, 221] on div "Supply Chain Purchase Order - 175698 Payment Requests Edit View Logs View Trace…" at bounding box center [319, 148] width 638 height 296
copy thead "ID Product Brand/[PERSON_NAME] Expected Weight (Kgs) Actual Weight (Kgs) Agreed…"
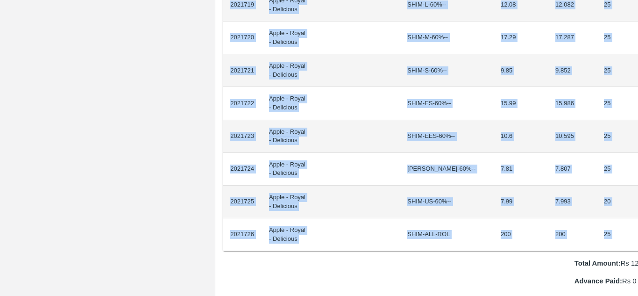
scroll to position [819, 20]
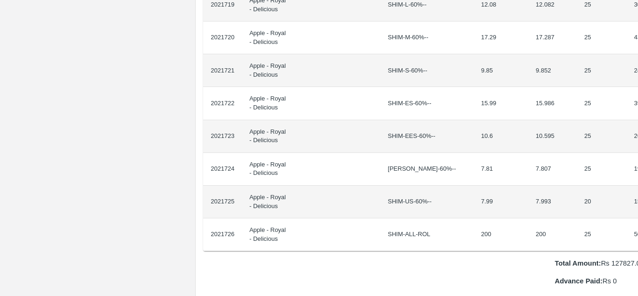
drag, startPoint x: 230, startPoint y: 156, endPoint x: 638, endPoint y: 232, distance: 414.2
click at [638, 232] on div "Supply Chain Purchase Order - 175588 Payment Requests Edit View Logs View Trace…" at bounding box center [319, 148] width 638 height 296
copy thead "ID Product Brand/[PERSON_NAME] Expected Weight (Kgs) Actual Weight (Kgs) Agreed…"
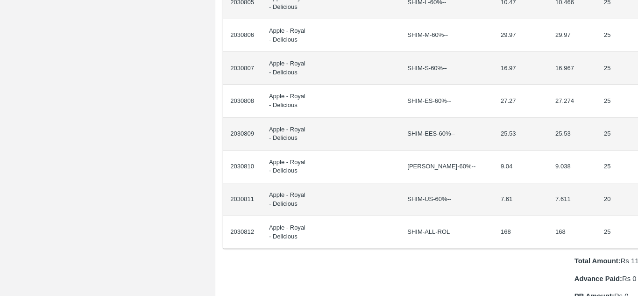
scroll to position [821, 20]
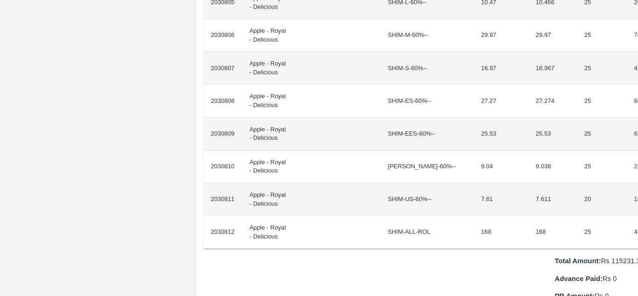
drag, startPoint x: 230, startPoint y: 159, endPoint x: 638, endPoint y: 211, distance: 410.6
click at [638, 211] on div "Supply Chain Purchase Order - 175993 Payment Requests Edit View Logs View Trace…" at bounding box center [319, 148] width 638 height 296
copy thead "ID Product Brand/[PERSON_NAME] Expected Weight (Kgs) Actual Weight (Kgs) Agreed…"
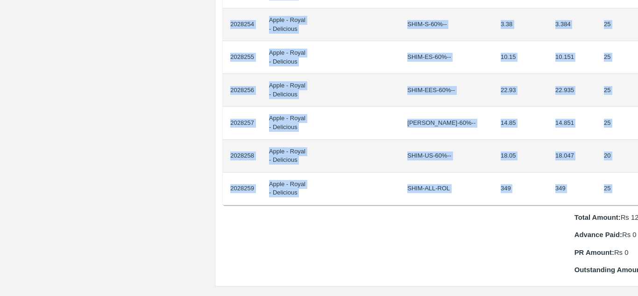
scroll to position [799, 20]
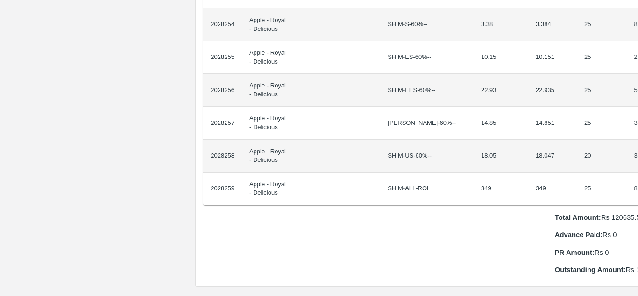
drag, startPoint x: 230, startPoint y: 157, endPoint x: 638, endPoint y: 182, distance: 408.6
click at [638, 182] on div "Supply Chain Purchase Order - 175899 Payment Requests Edit View Logs View Trace…" at bounding box center [319, 148] width 638 height 296
copy thead "ID Product Brand/[PERSON_NAME] Expected Weight (Kgs) Actual Weight (Kgs) Agreed…"
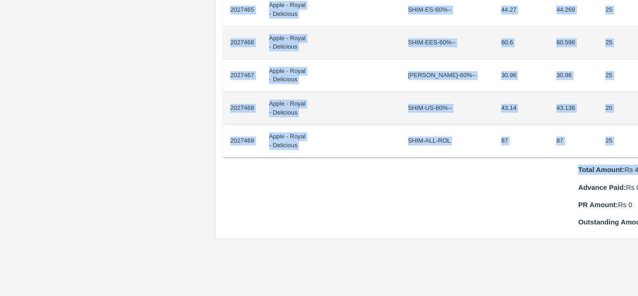
scroll to position [912, 20]
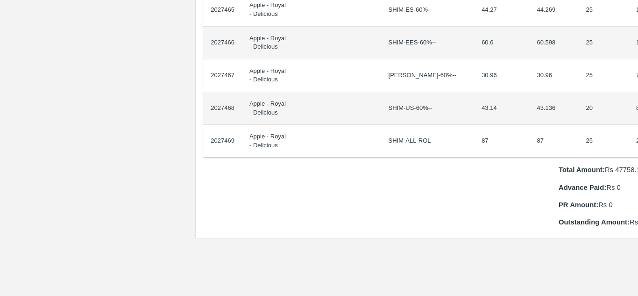
drag, startPoint x: 230, startPoint y: 156, endPoint x: 627, endPoint y: 134, distance: 398.1
copy thead "ID Product Brand/[PERSON_NAME] Expected Weight (Kgs) Actual Weight (Kgs) Agreed…"
